Goal: Information Seeking & Learning: Compare options

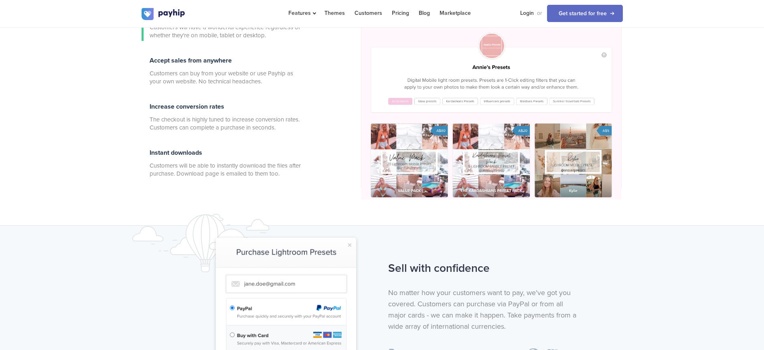
scroll to position [305, 0]
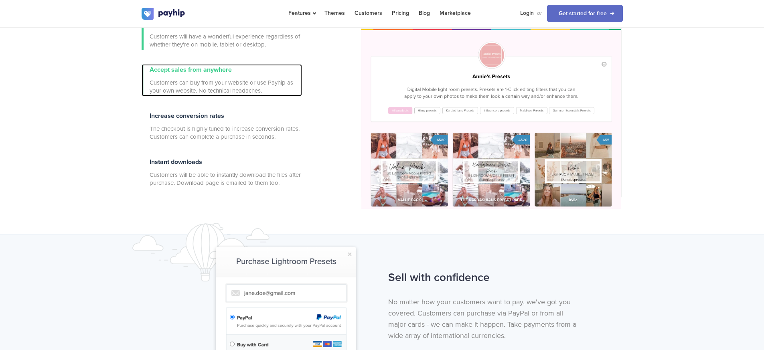
click at [198, 75] on div "Accept sales from anywhere Customers can buy from your website or use Payhip as…" at bounding box center [226, 80] width 152 height 32
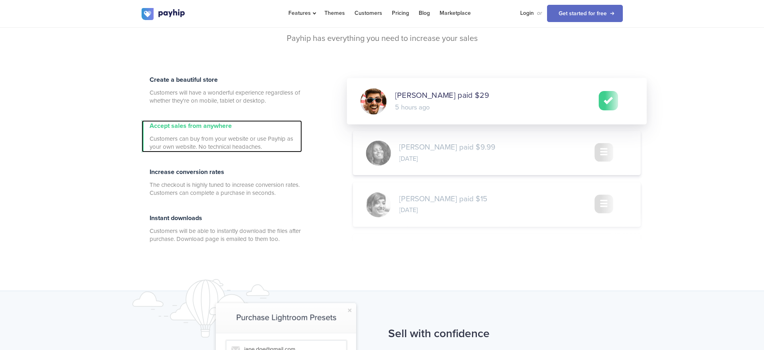
scroll to position [244, 0]
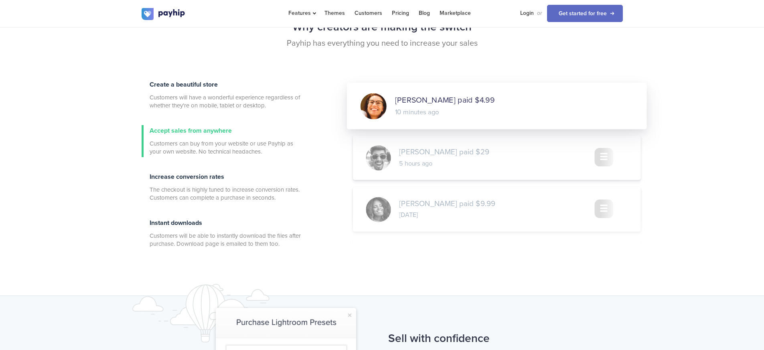
click at [461, 162] on div "Emily Hammond paid $4.99 10 minutes ago Jeff Coleman paid $29 5 hours ago Isabe…" at bounding box center [497, 150] width 300 height 134
click at [461, 155] on span "[PERSON_NAME] paid $29" at bounding box center [444, 152] width 90 height 11
click at [446, 187] on span at bounding box center [497, 209] width 288 height 45
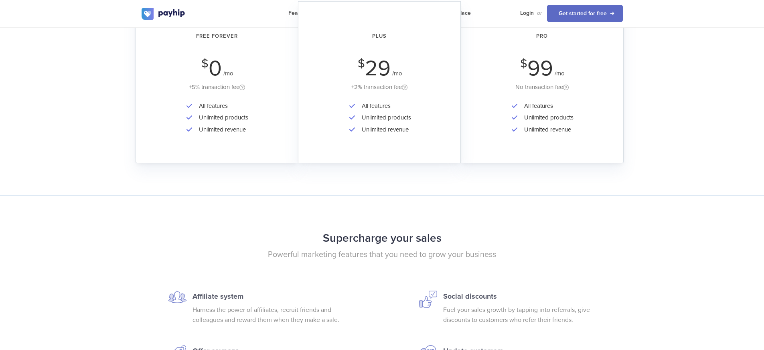
scroll to position [1184, 0]
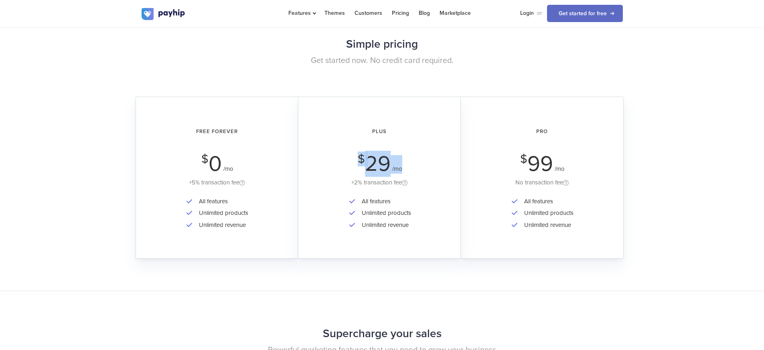
drag, startPoint x: 410, startPoint y: 170, endPoint x: 335, endPoint y: 154, distance: 75.8
click at [335, 154] on div "Plus $ 29 /mo +2% transaction fee" at bounding box center [380, 154] width 140 height 67
click at [280, 232] on div "All features Unlimited products Unlimited revenue" at bounding box center [217, 219] width 140 height 47
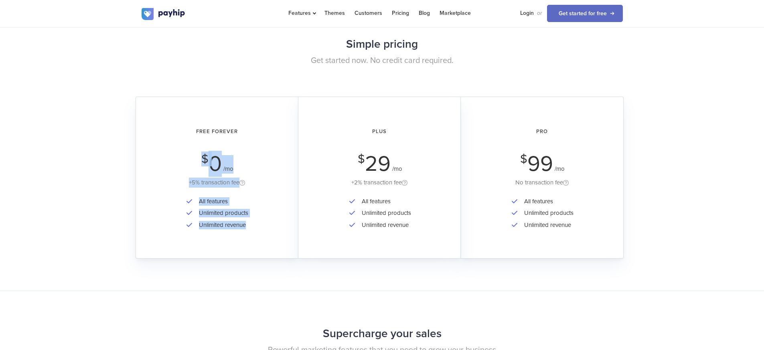
drag, startPoint x: 250, startPoint y: 225, endPoint x: 163, endPoint y: 150, distance: 114.9
click at [163, 150] on div "Free Forever $ 0 /mo +5% transaction fee All features Unlimited products Unlimi…" at bounding box center [217, 178] width 163 height 162
